Goal: Communication & Community: Answer question/provide support

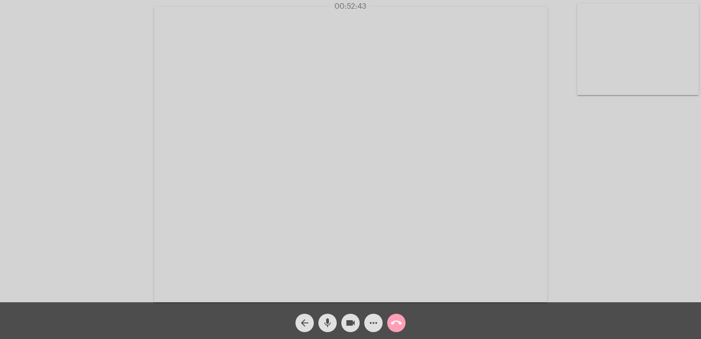
click at [397, 317] on span "call_end" at bounding box center [396, 322] width 11 height 18
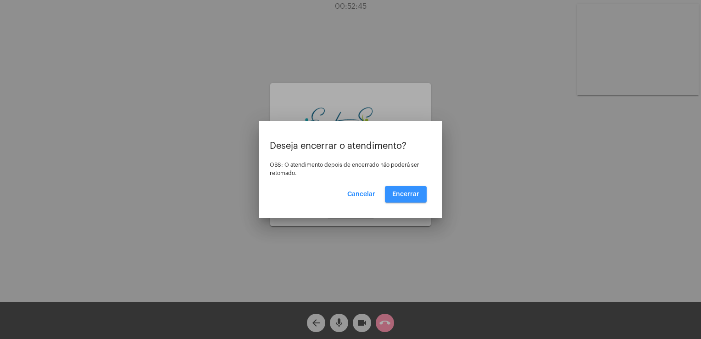
click at [399, 195] on span "Encerrar" at bounding box center [405, 194] width 27 height 6
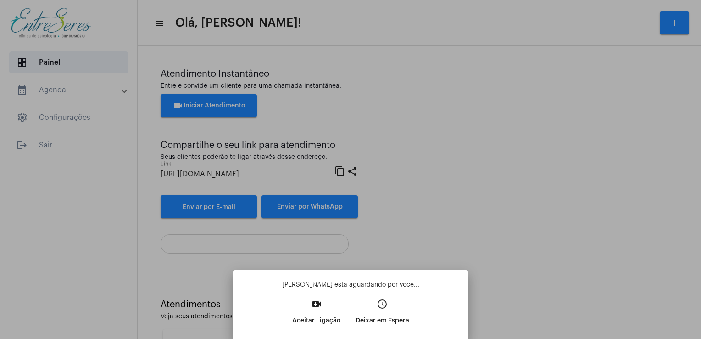
click at [306, 311] on button "video_call Aceitar Ligação" at bounding box center [316, 314] width 63 height 39
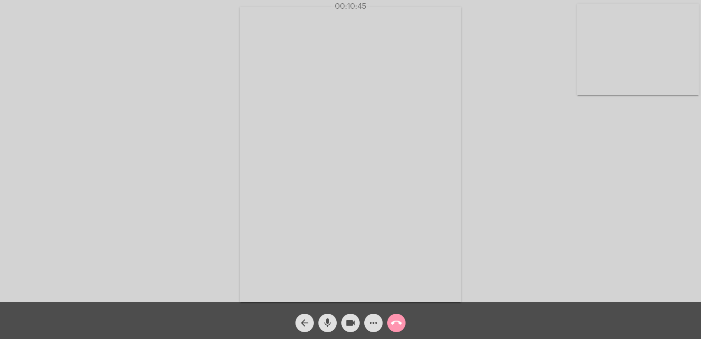
click at [515, 172] on div "Acessando Câmera e Microfone..." at bounding box center [350, 153] width 699 height 302
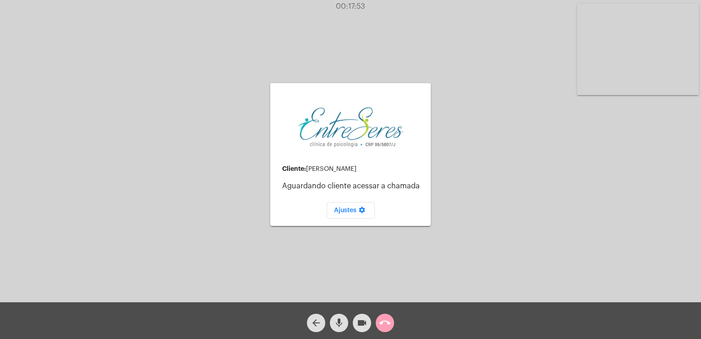
click at [388, 328] on mat-icon "call_end" at bounding box center [384, 322] width 11 height 11
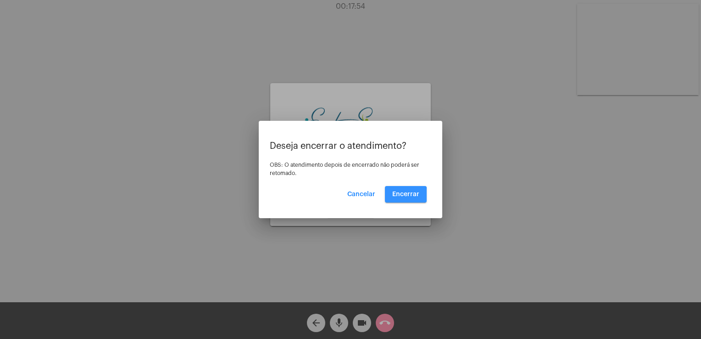
click at [399, 196] on span "Encerrar" at bounding box center [405, 194] width 27 height 6
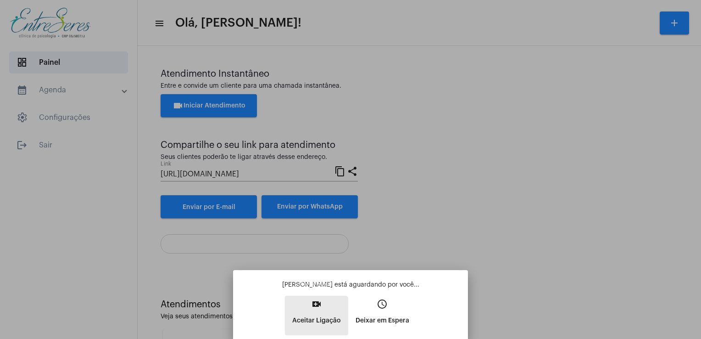
click at [316, 326] on p "Aceitar Ligação" at bounding box center [316, 320] width 49 height 17
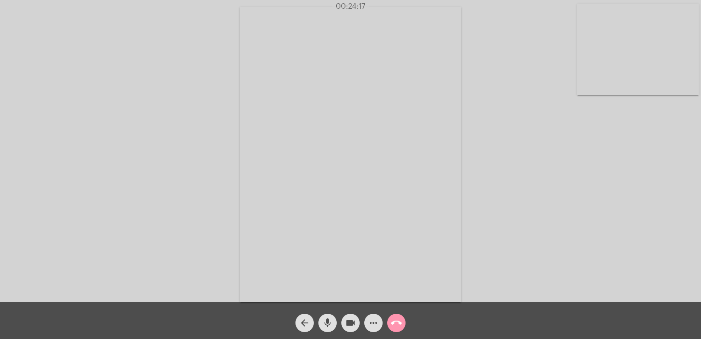
click at [499, 227] on div "Acessando Câmera e Microfone..." at bounding box center [350, 153] width 699 height 302
click at [394, 321] on mat-icon "call_end" at bounding box center [396, 322] width 11 height 11
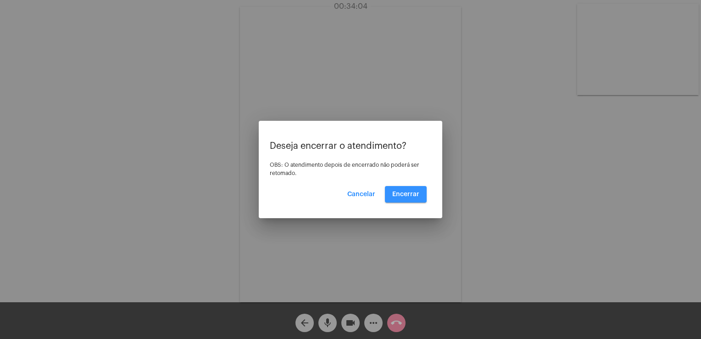
click at [396, 191] on span "Encerrar" at bounding box center [405, 194] width 27 height 6
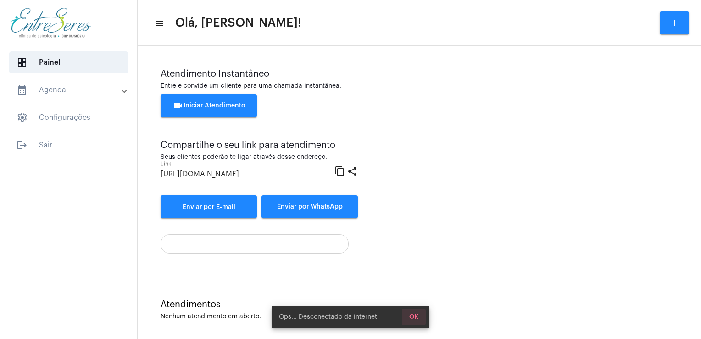
click at [408, 315] on button "OK" at bounding box center [414, 316] width 24 height 17
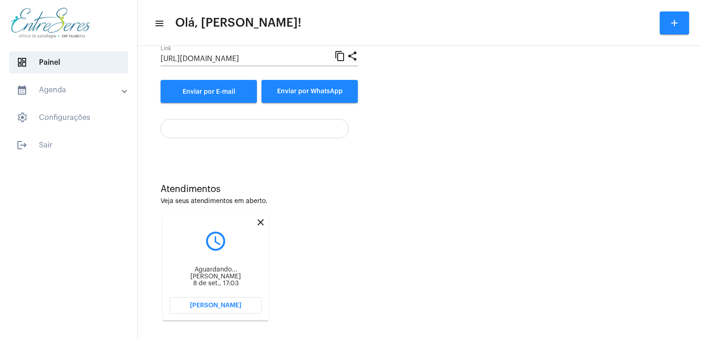
scroll to position [122, 0]
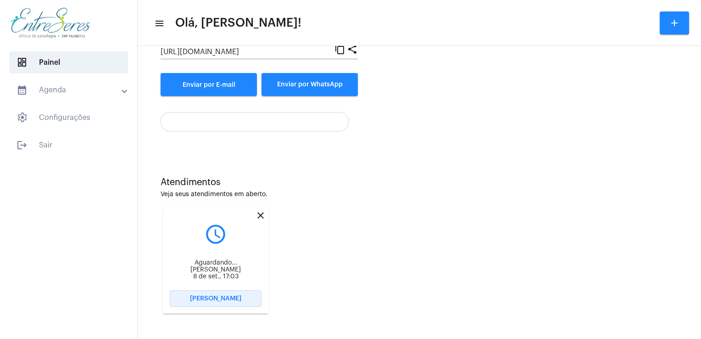
click at [221, 300] on span "[PERSON_NAME]" at bounding box center [215, 298] width 51 height 6
